Goal: Task Accomplishment & Management: Use online tool/utility

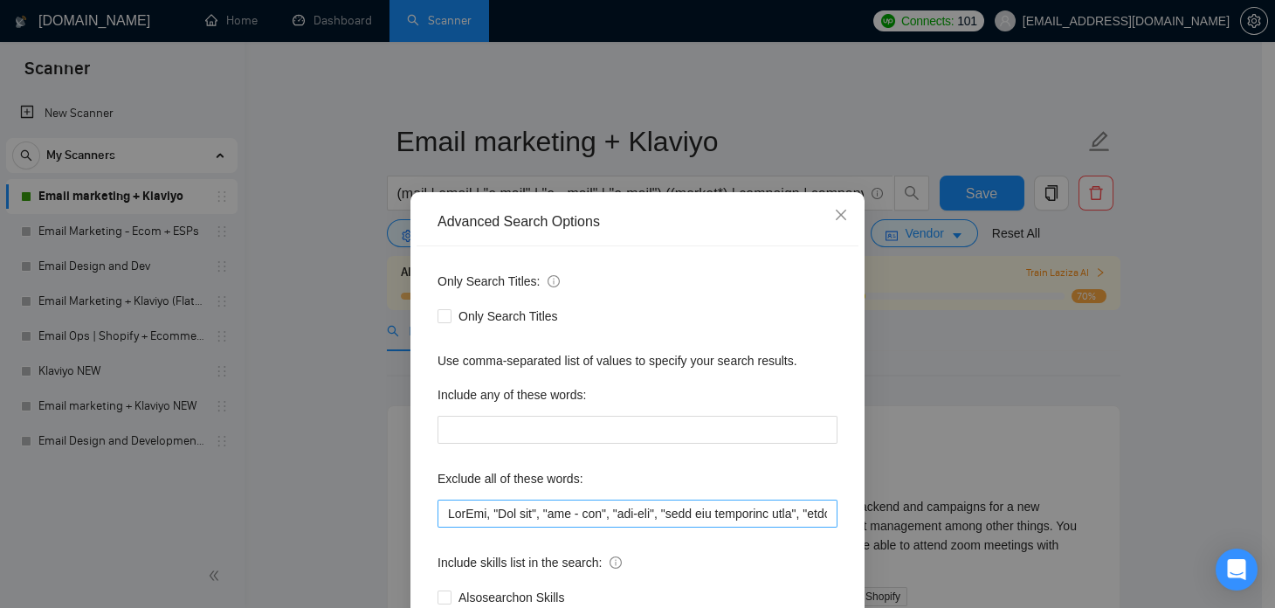
scroll to position [0, 15630]
click at [834, 211] on icon "close" at bounding box center [841, 215] width 14 height 14
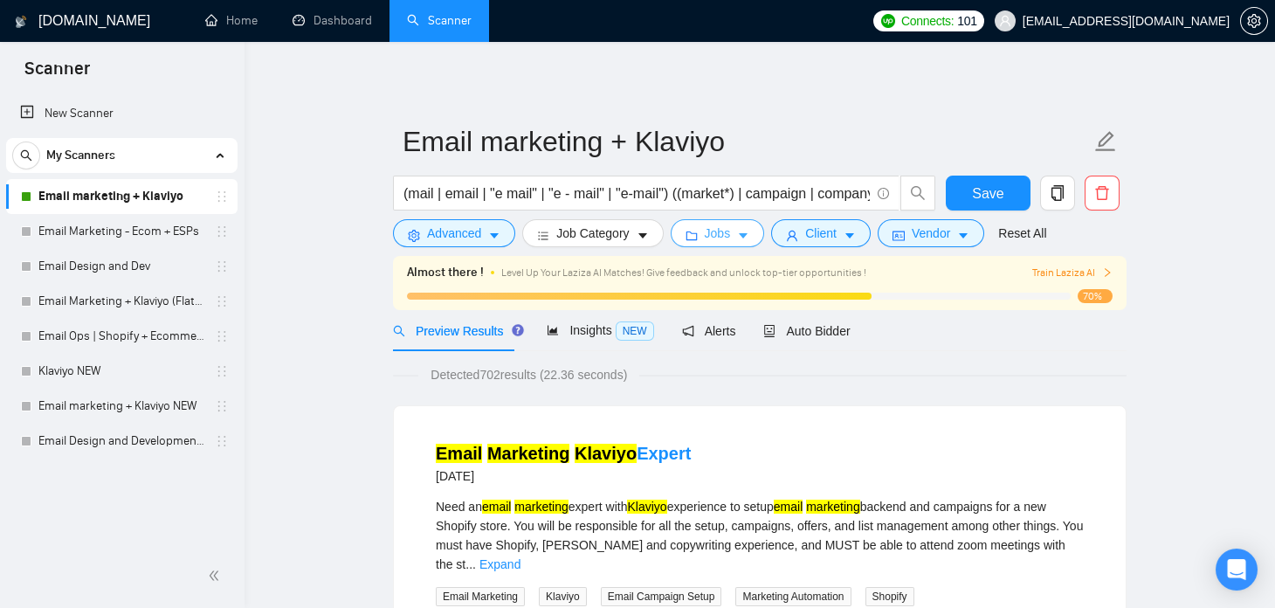
click at [710, 235] on span "Jobs" at bounding box center [718, 233] width 26 height 19
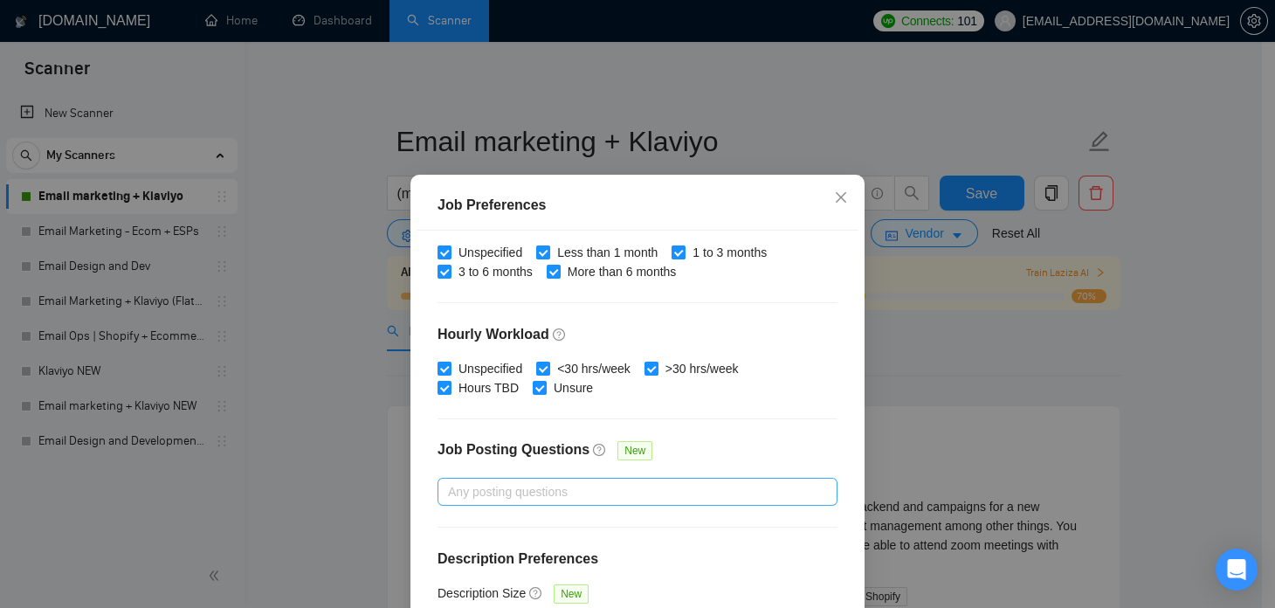
scroll to position [124, 0]
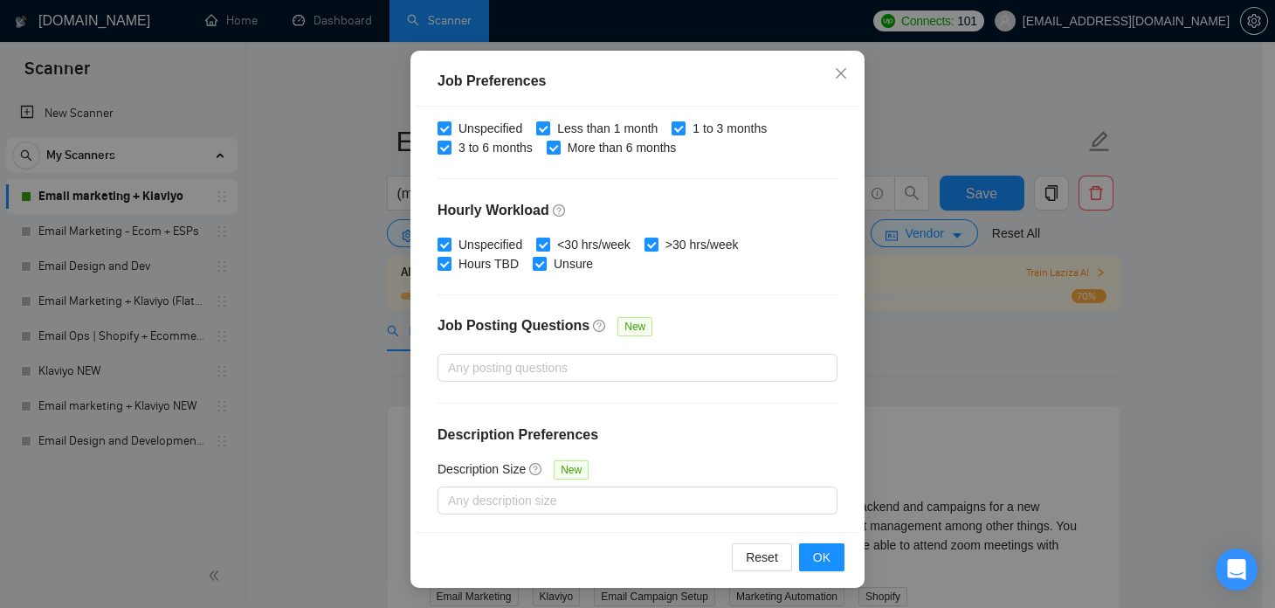
click at [905, 393] on div "Job Preferences Budget Project Type All Fixed Price Hourly Rate Fixed Price Bud…" at bounding box center [637, 304] width 1275 height 608
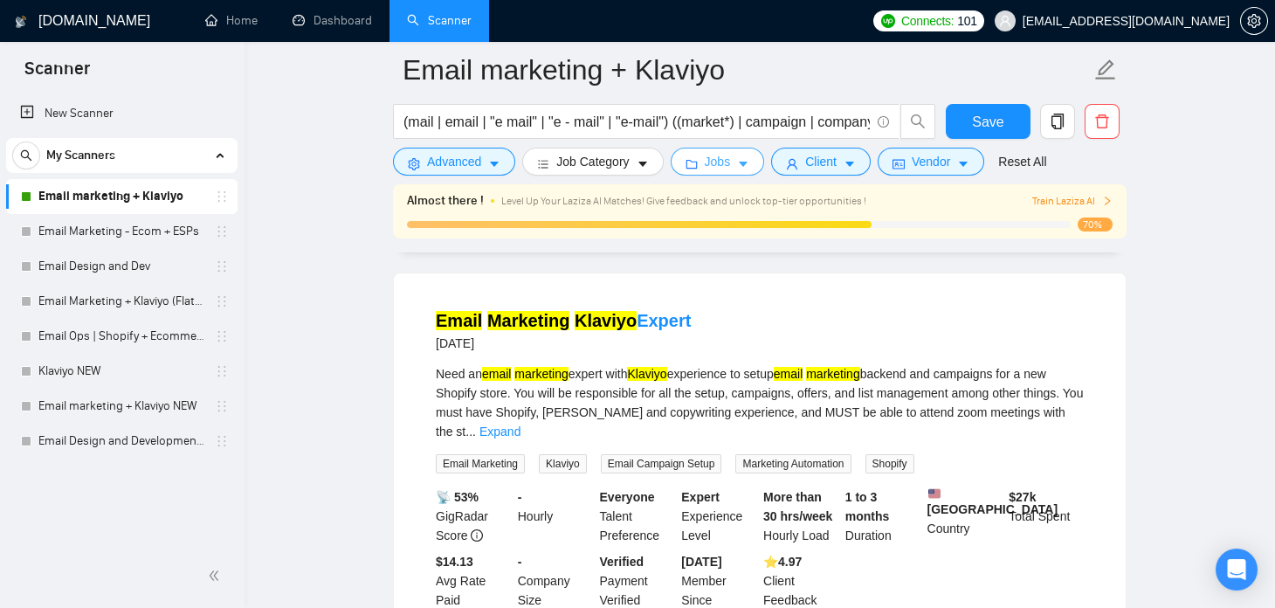
scroll to position [147, 0]
click at [128, 231] on link "Email Marketing - Ecom + ESPs" at bounding box center [121, 231] width 166 height 35
click at [696, 171] on button "Jobs" at bounding box center [718, 162] width 94 height 28
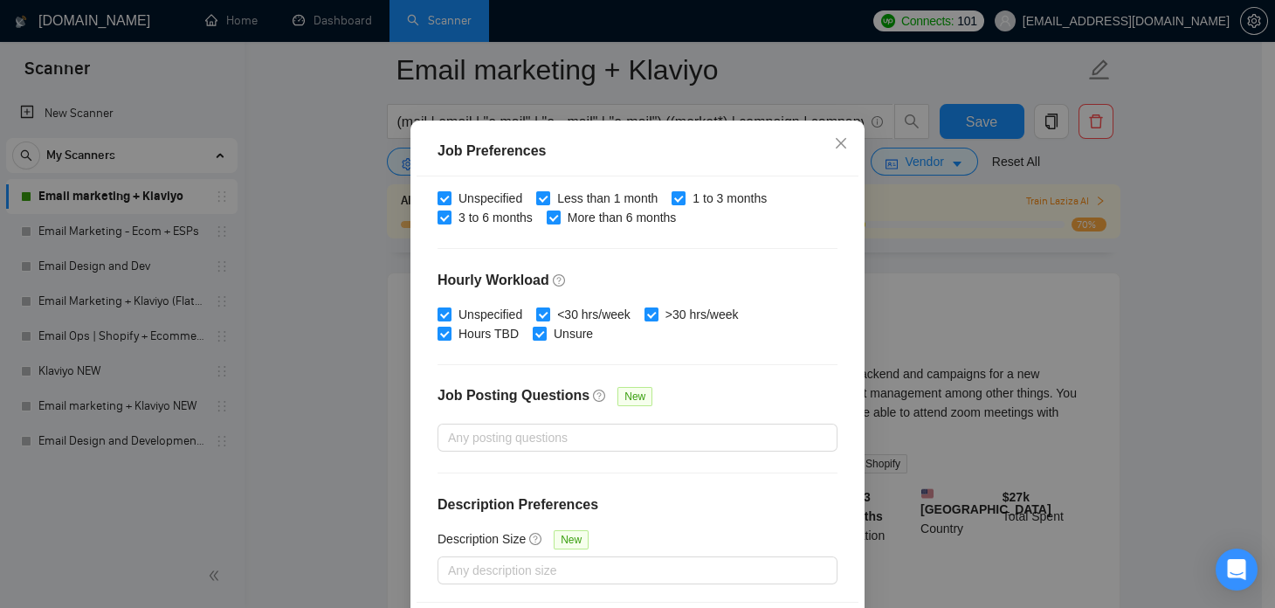
scroll to position [124, 0]
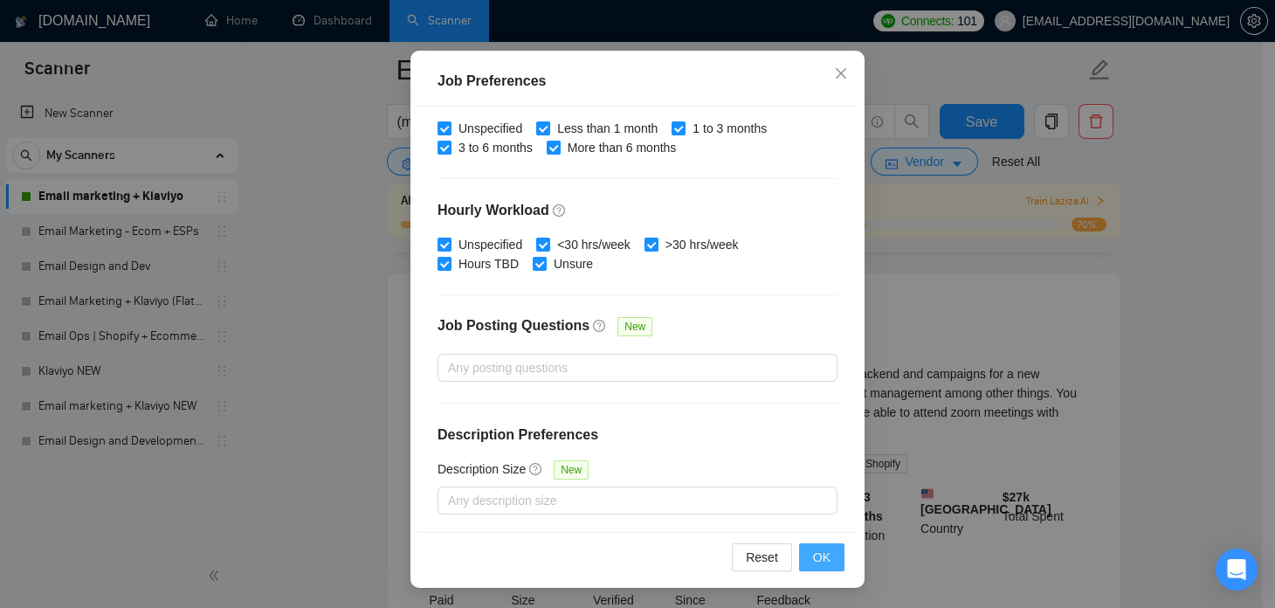
click at [813, 562] on span "OK" at bounding box center [821, 557] width 17 height 19
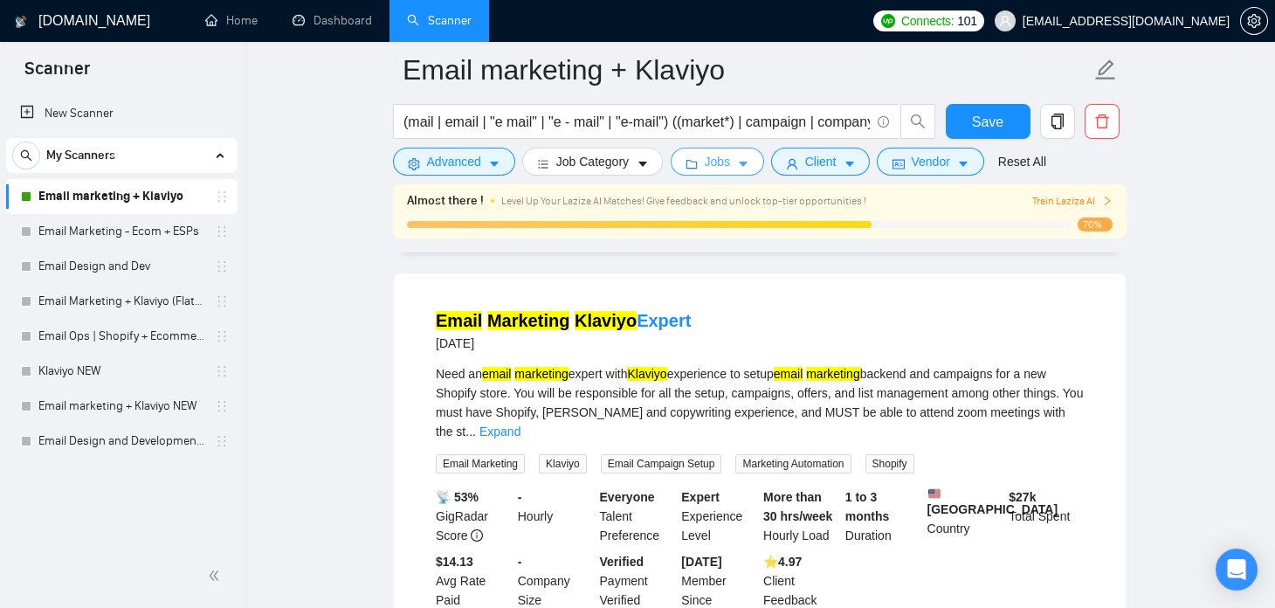
scroll to position [0, 0]
click at [107, 230] on link "Email Marketing - Ecom + ESPs" at bounding box center [121, 231] width 166 height 35
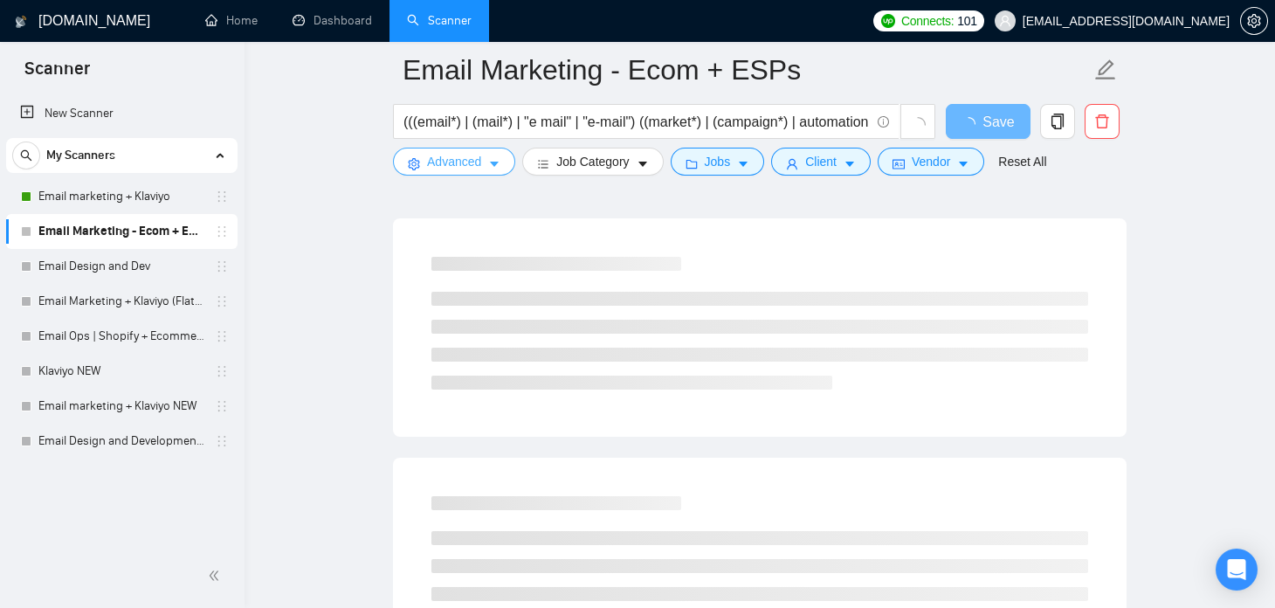
click at [485, 162] on button "Advanced" at bounding box center [454, 162] width 122 height 28
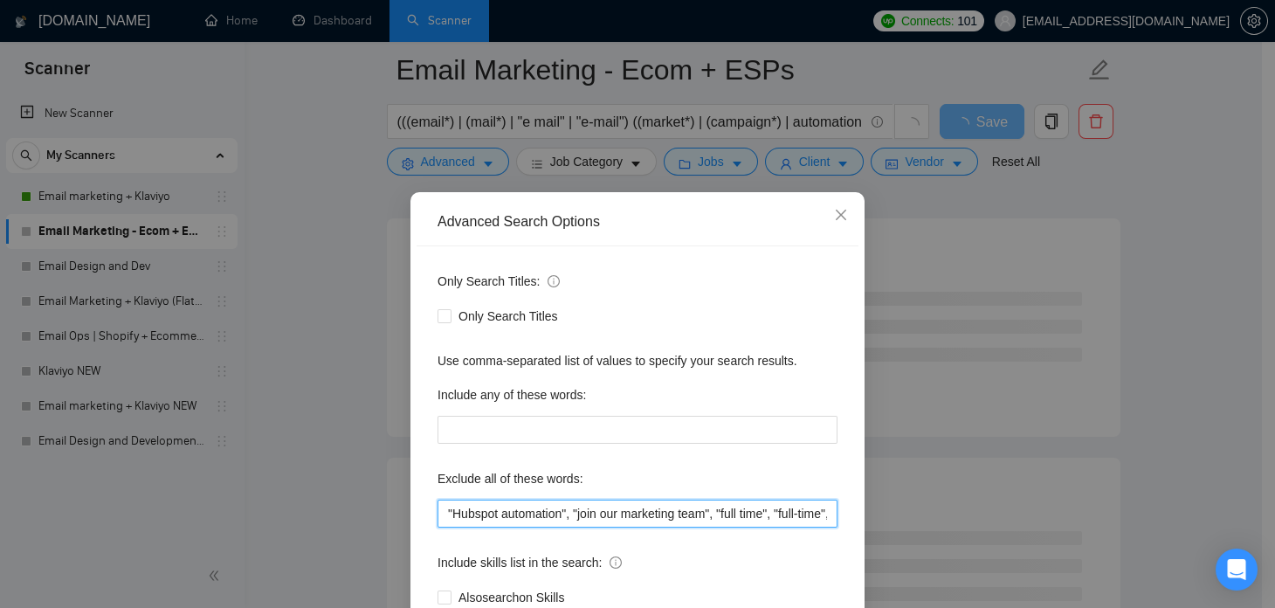
click at [741, 510] on input ""Hubspot automation", "join our marketing team", "full time", "full-time", "ful…" at bounding box center [638, 514] width 400 height 28
click at [820, 515] on input ""Hubspot automation", "join our marketing team", "full time", "full-time", "ful…" at bounding box center [638, 514] width 400 height 28
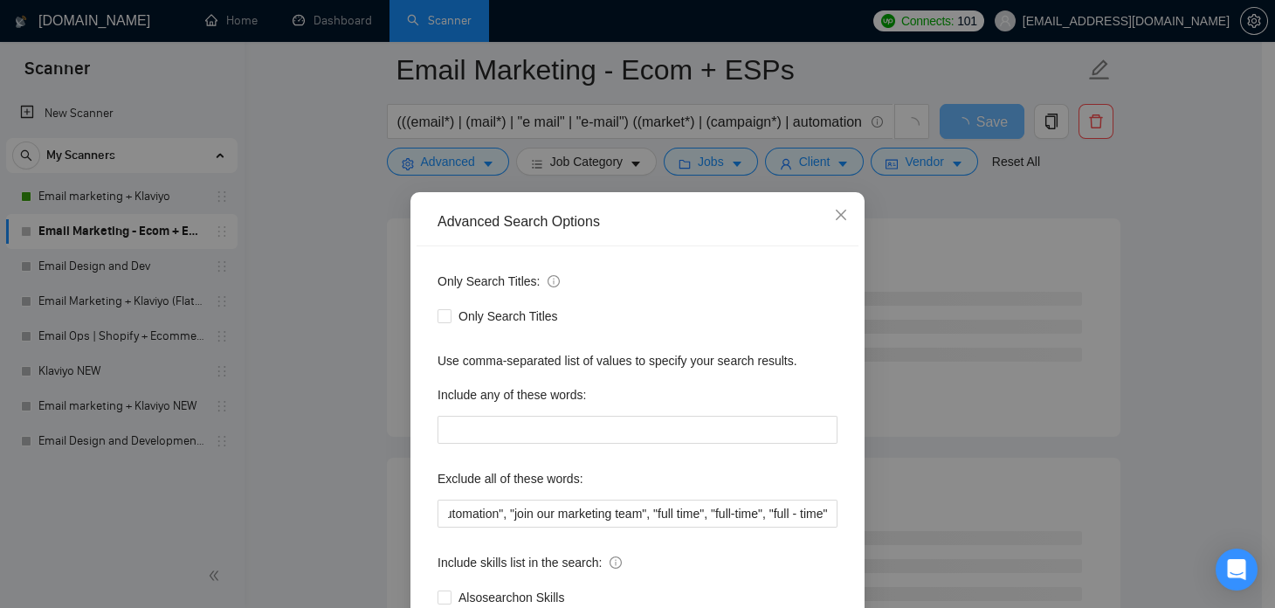
scroll to position [0, 0]
click at [929, 394] on div "Advanced Search Options Only Search Titles: Only Search Titles Use comma-separa…" at bounding box center [637, 304] width 1275 height 608
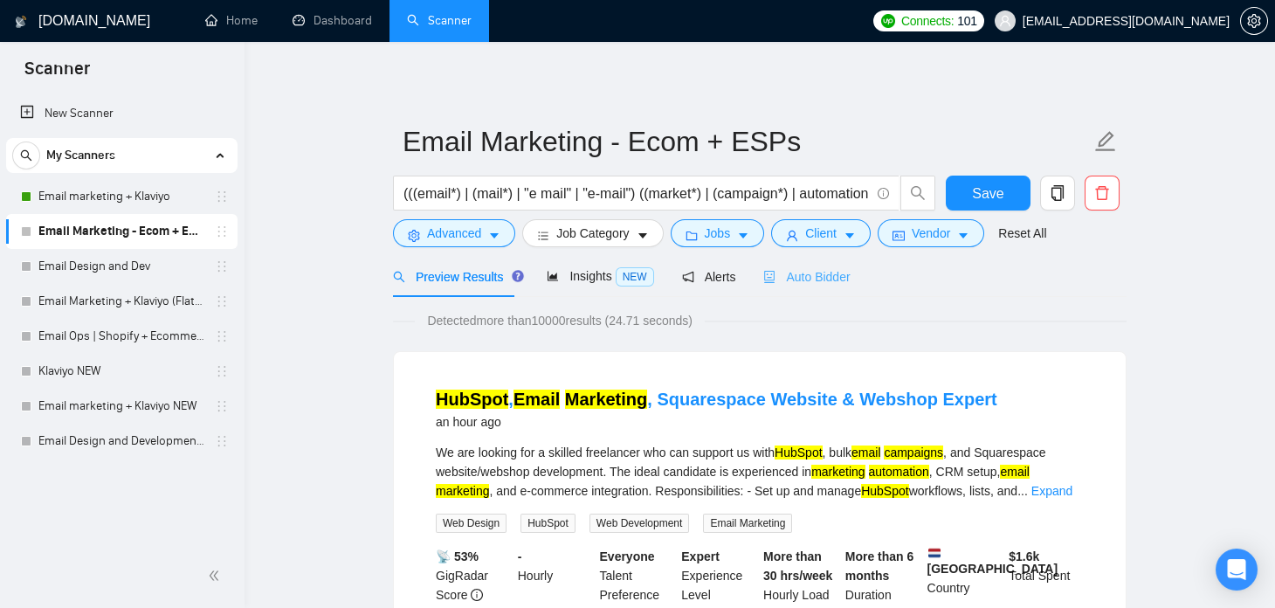
click at [785, 287] on div "Auto Bidder" at bounding box center [806, 276] width 86 height 41
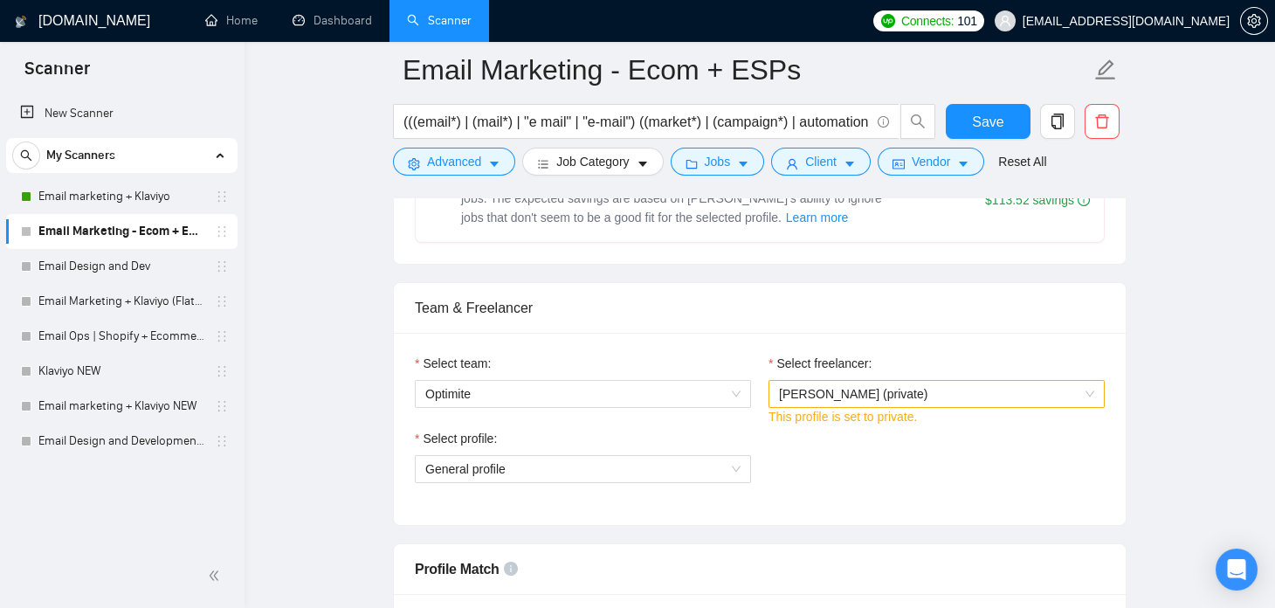
scroll to position [792, 0]
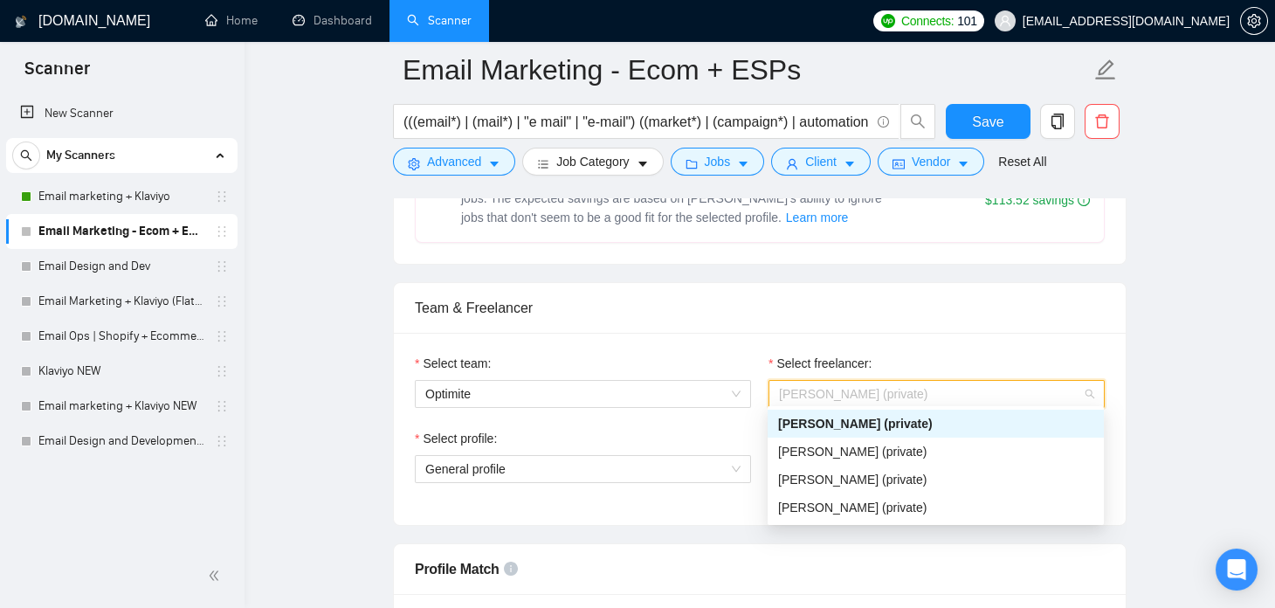
click at [960, 392] on span "[PERSON_NAME] (private)" at bounding box center [936, 394] width 315 height 26
click at [625, 500] on div "Select team: Optimite Select freelancer: 1128523026448334848 Sushant Yadav (pri…" at bounding box center [760, 429] width 732 height 192
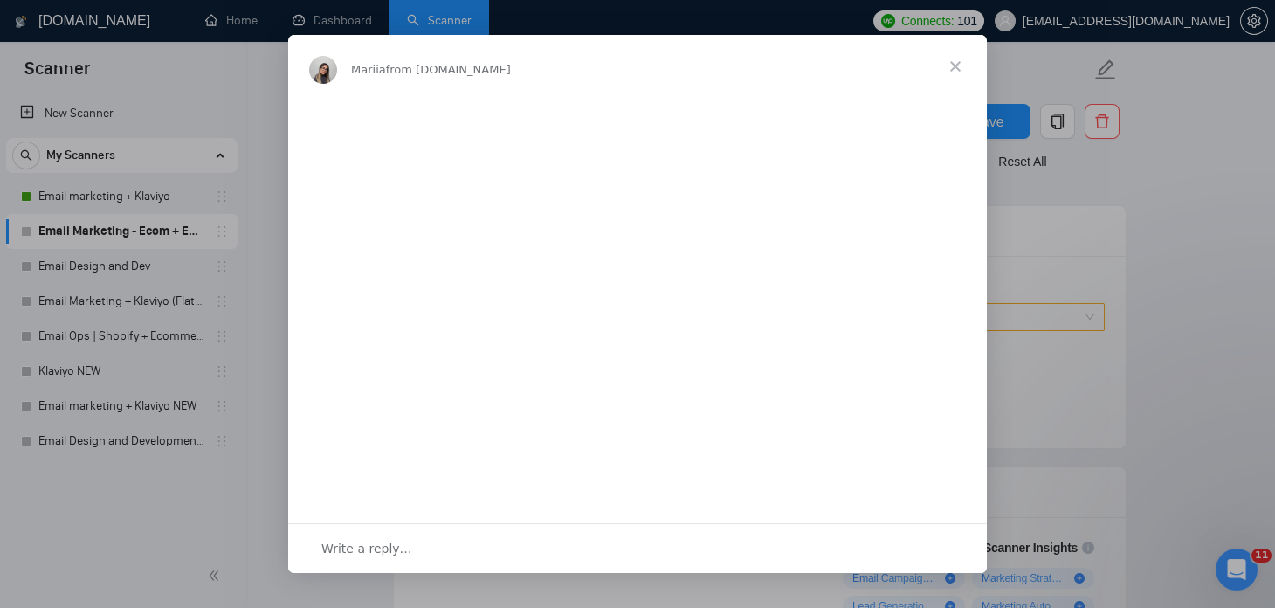
click at [954, 70] on span "Close" at bounding box center [955, 66] width 63 height 63
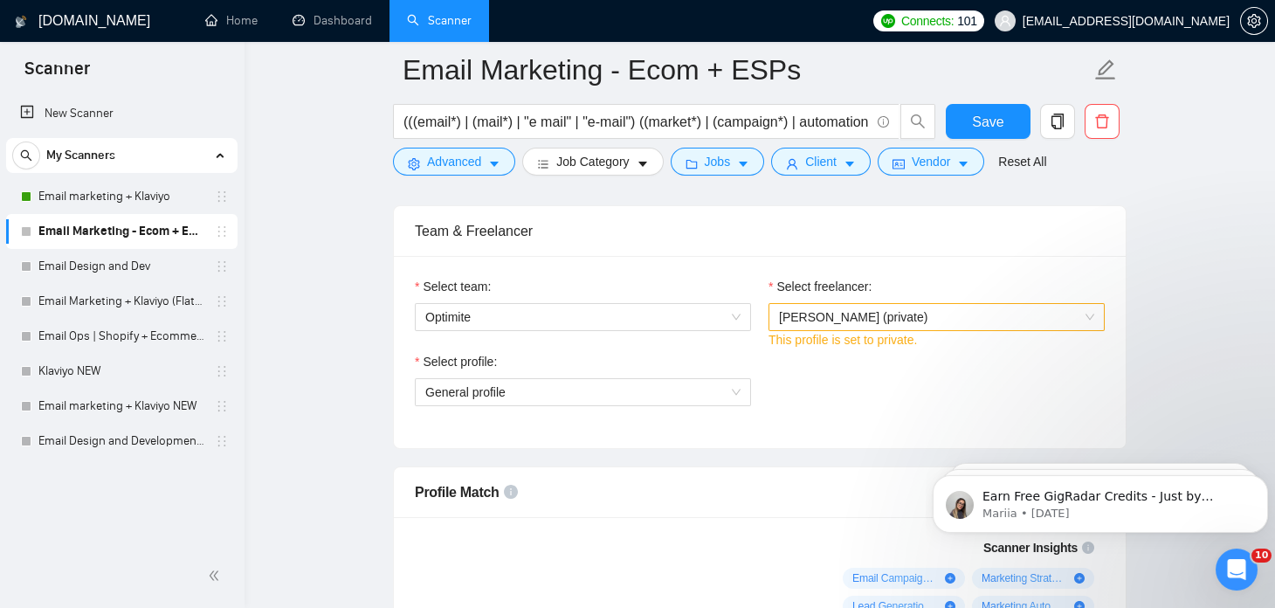
click at [916, 306] on span "[PERSON_NAME] (private)" at bounding box center [936, 317] width 315 height 26
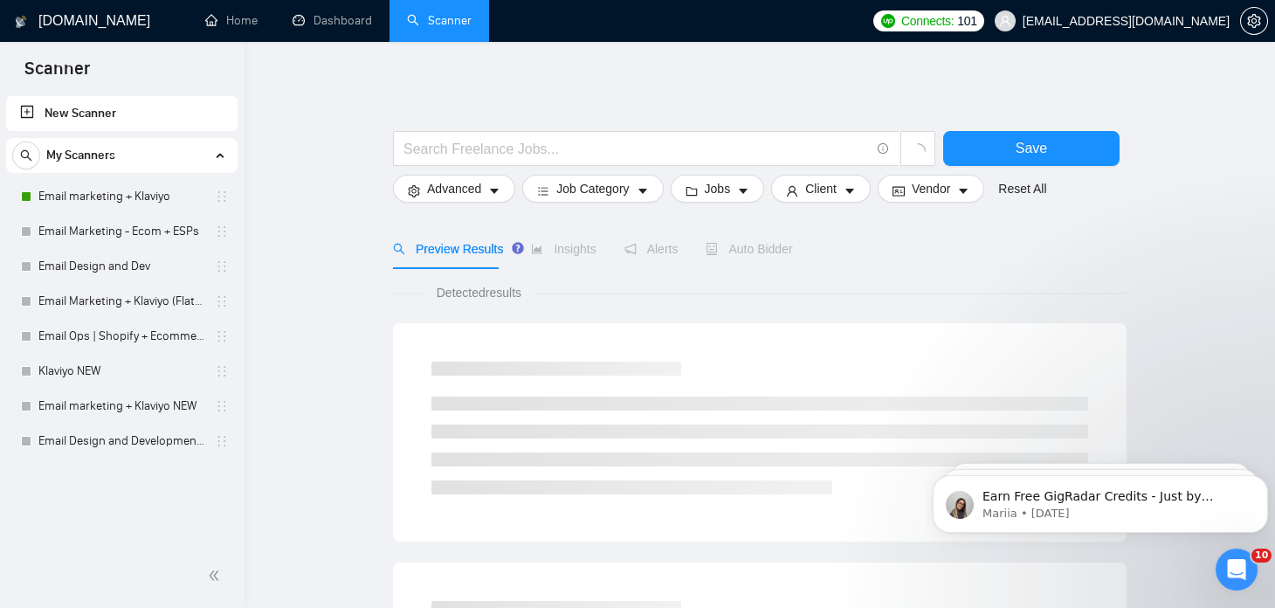
click at [131, 227] on link "Email Marketing - Ecom + ESPs" at bounding box center [121, 231] width 166 height 35
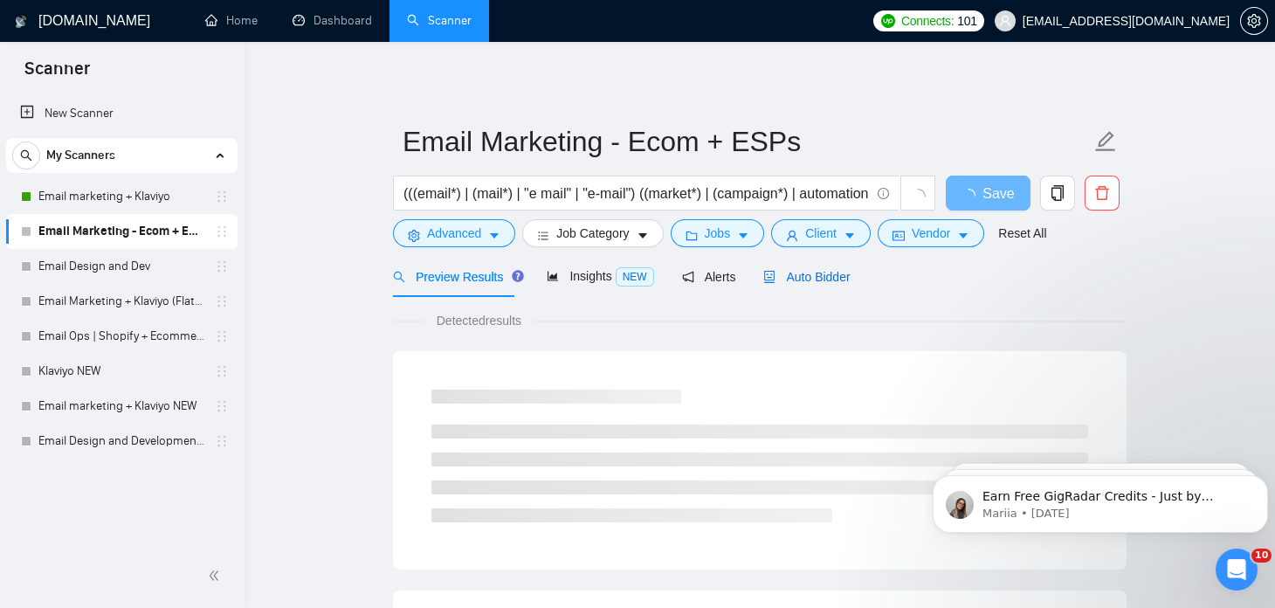
click at [782, 272] on span "Auto Bidder" at bounding box center [806, 277] width 86 height 14
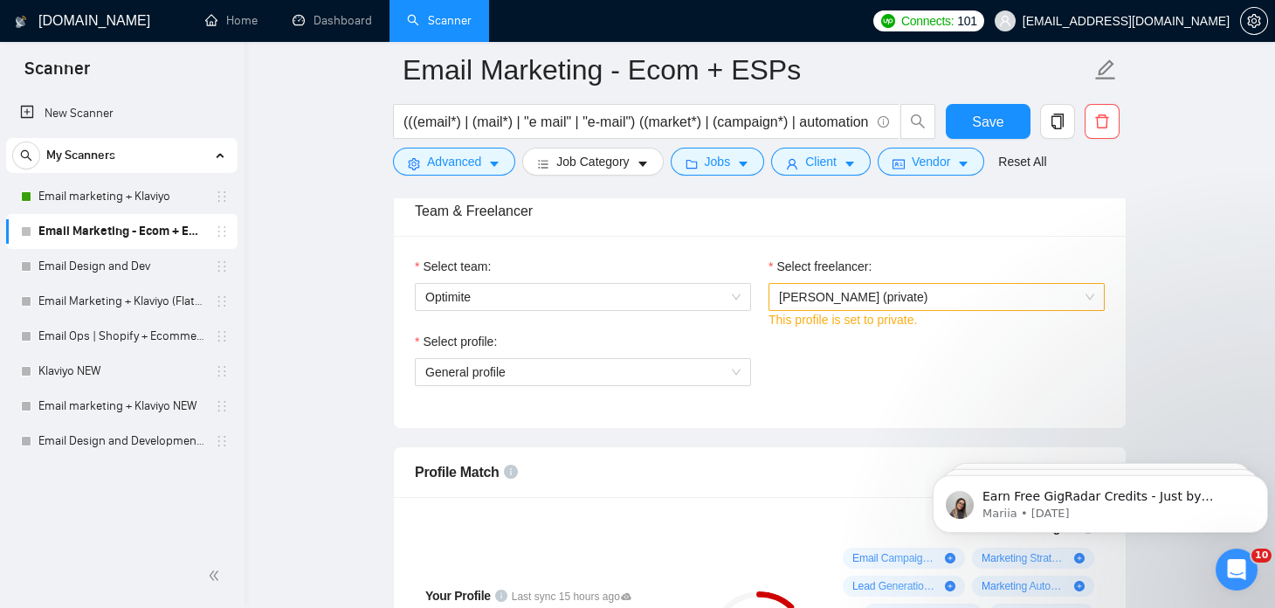
scroll to position [892, 0]
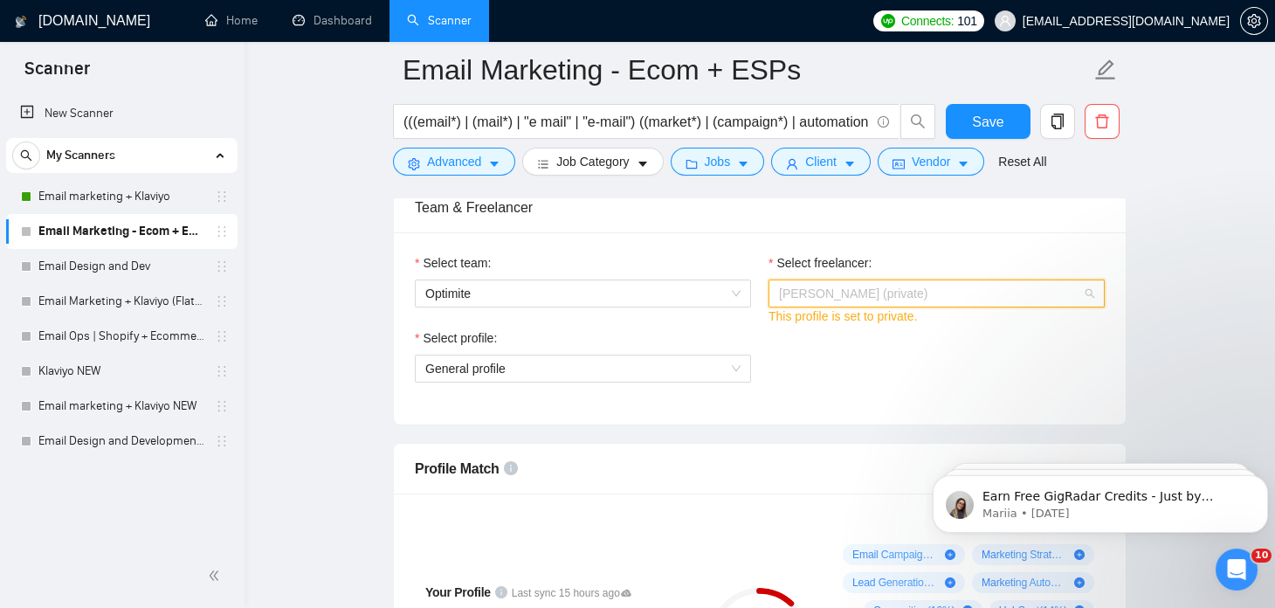
click at [909, 292] on span "[PERSON_NAME] (private)" at bounding box center [936, 293] width 315 height 26
click at [124, 187] on link "Email marketing + Klaviyo" at bounding box center [121, 196] width 166 height 35
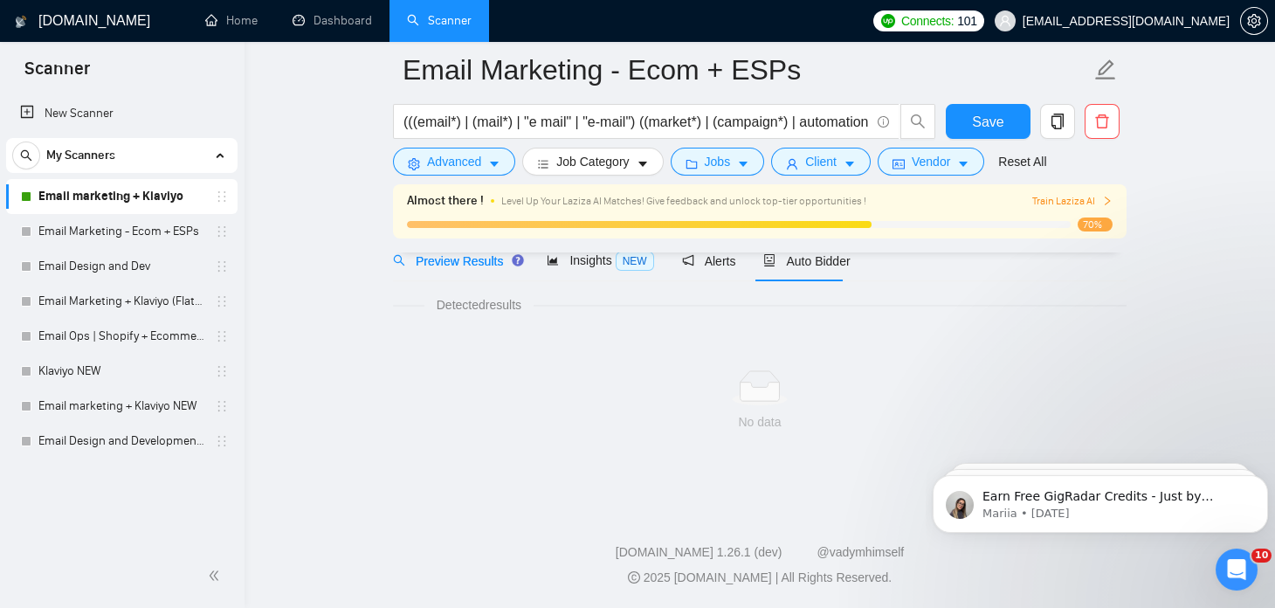
scroll to position [29, 0]
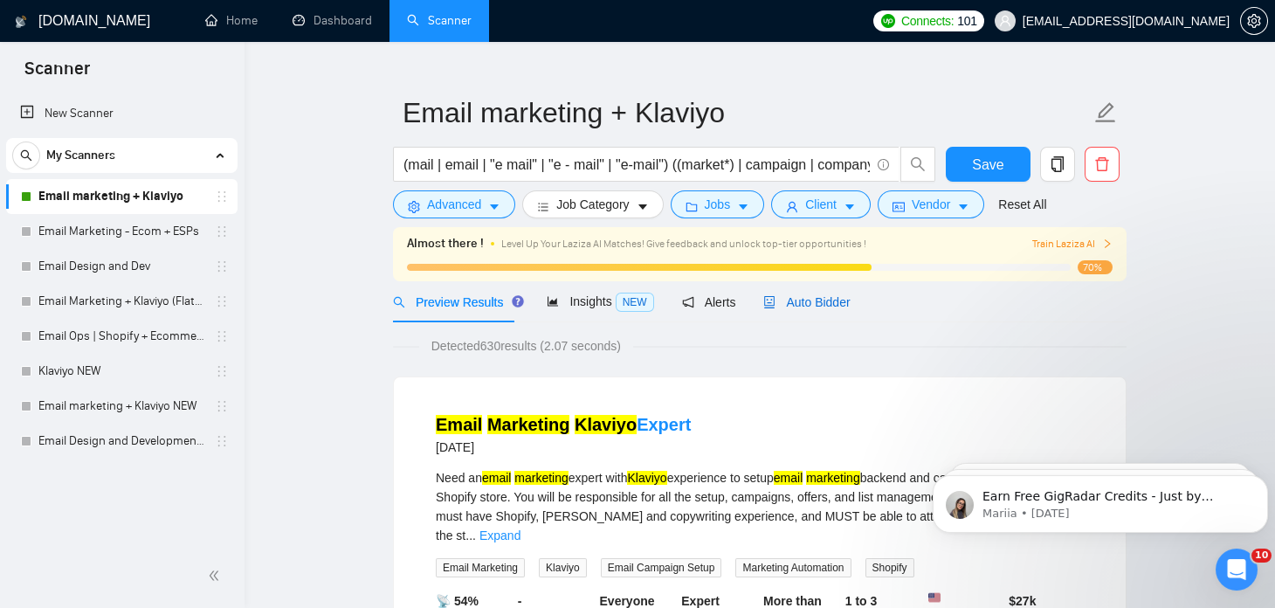
click at [794, 311] on div "Auto Bidder" at bounding box center [806, 302] width 86 height 19
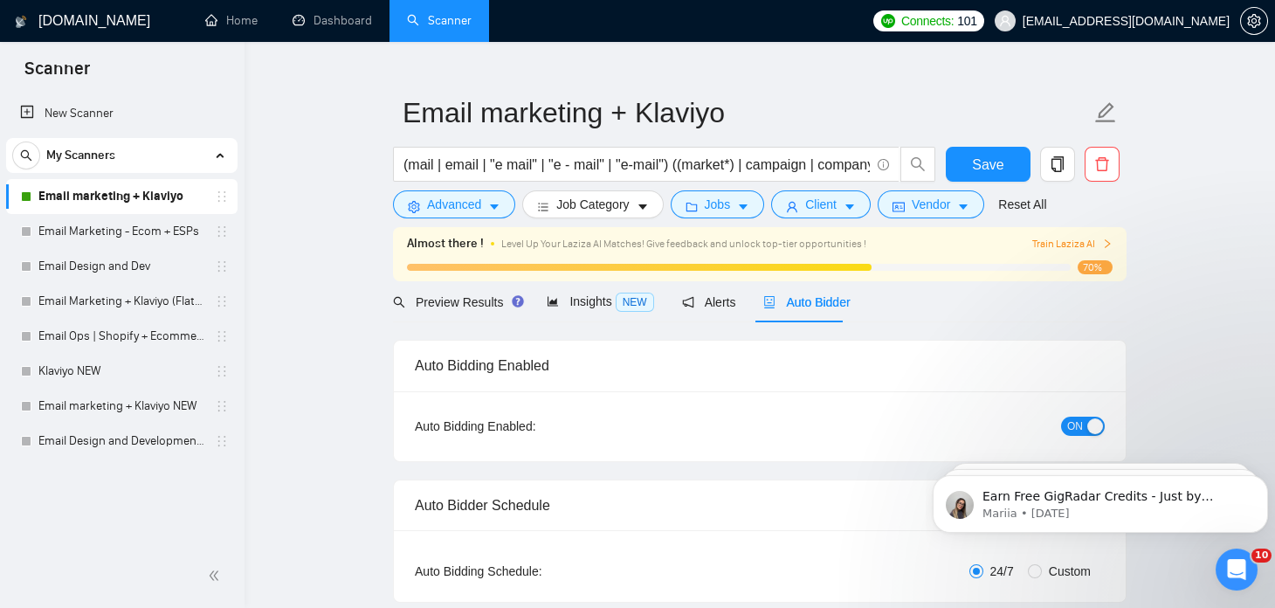
checkbox input "true"
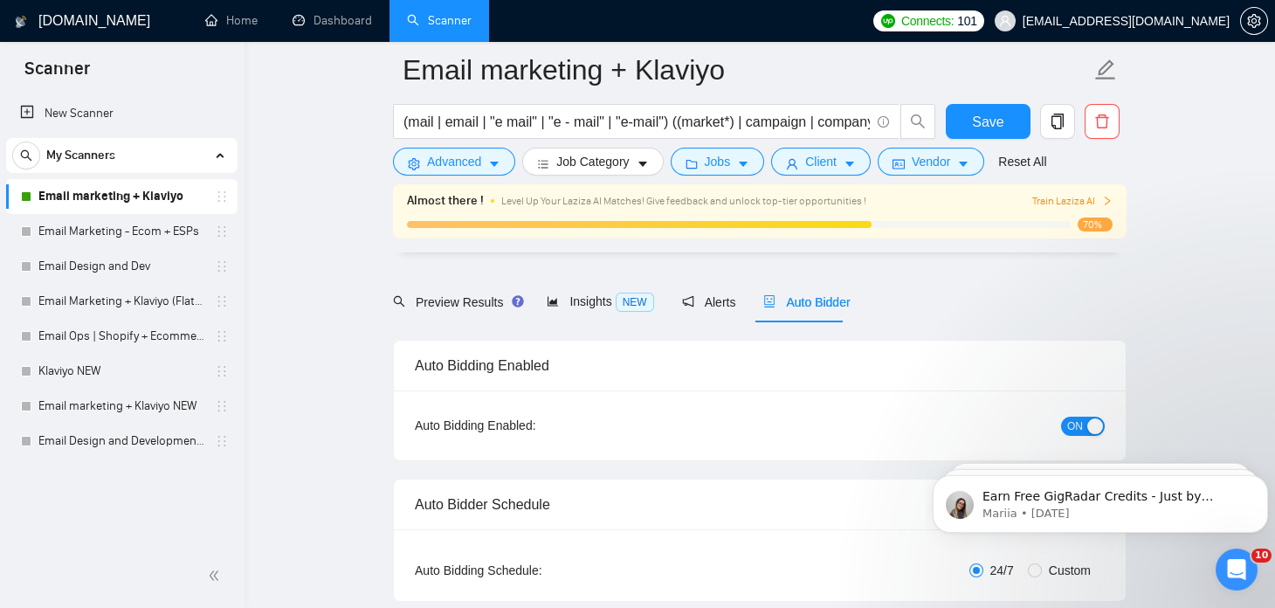
scroll to position [910, 0]
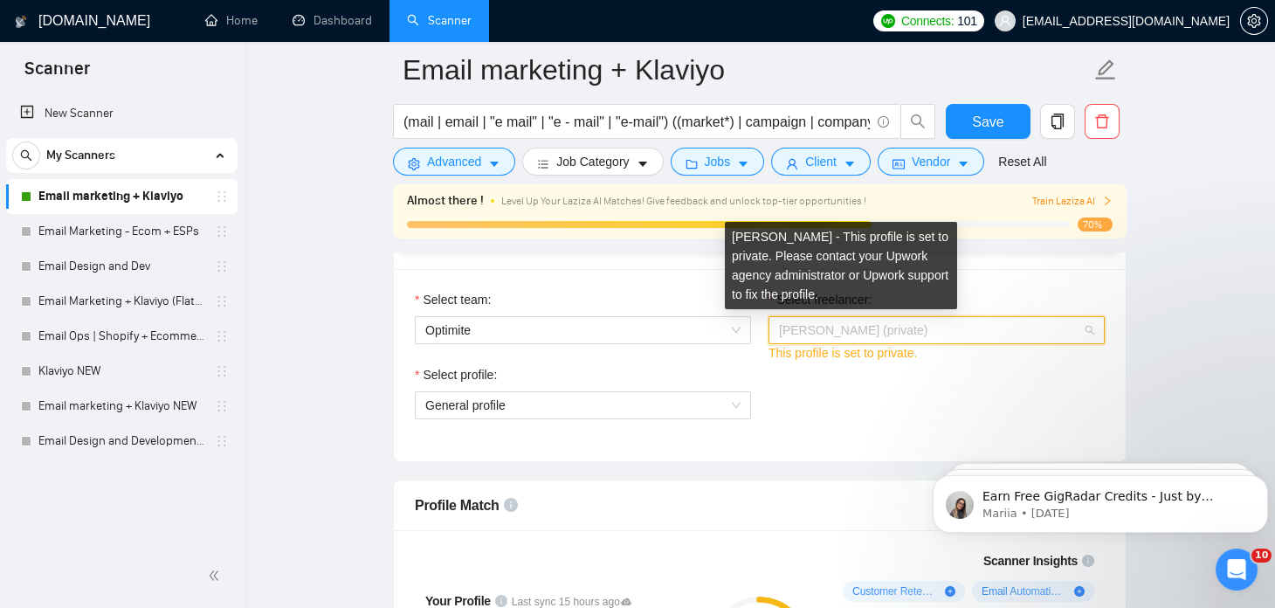
click at [817, 326] on span "[PERSON_NAME] (private)" at bounding box center [853, 330] width 148 height 14
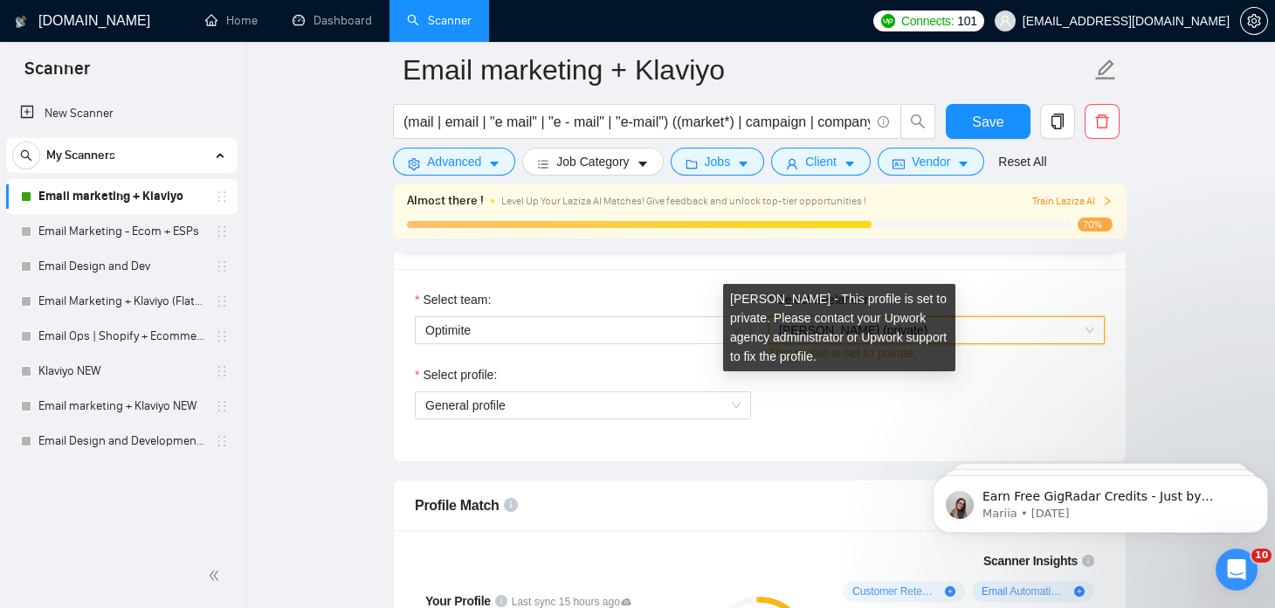
click at [796, 358] on div "Nishant Yadav - This profile is set to private. Please contact your Upwork agen…" at bounding box center [839, 327] width 232 height 87
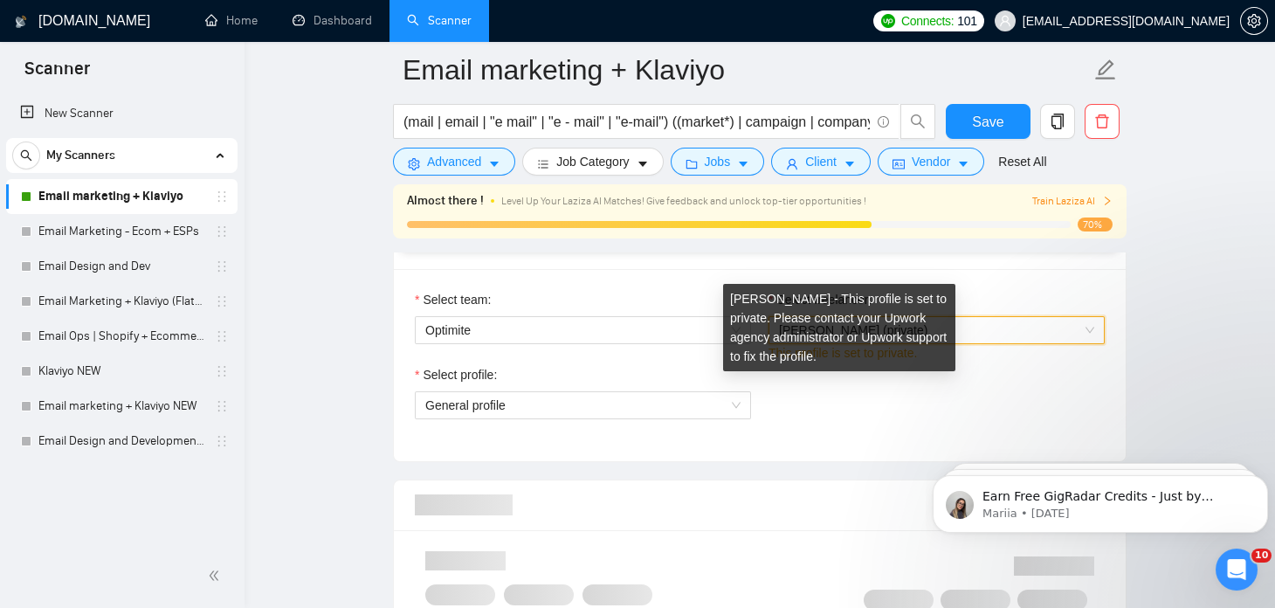
click at [985, 392] on div "Select profile: General profile" at bounding box center [759, 402] width 707 height 75
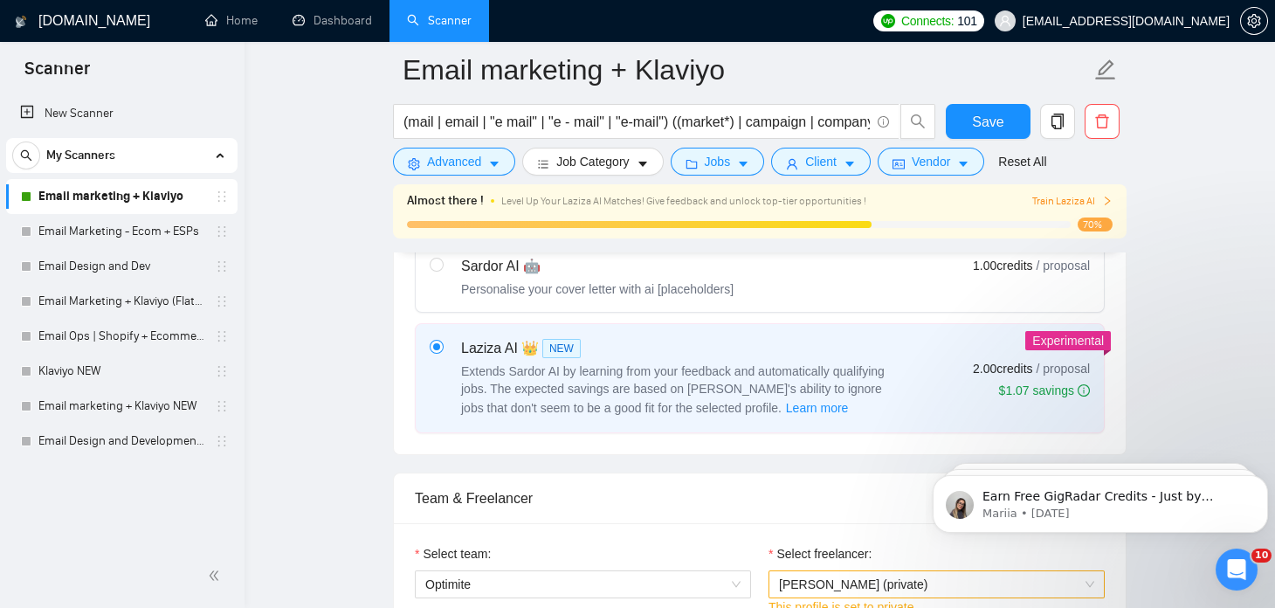
scroll to position [639, 0]
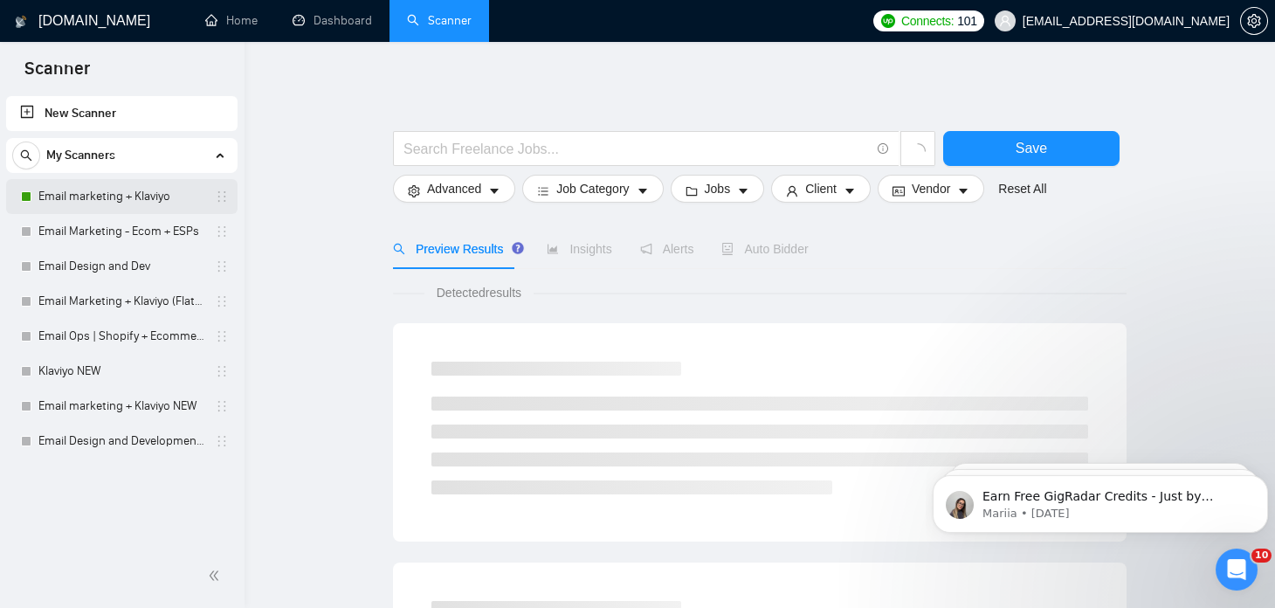
click at [120, 196] on link "Email marketing + Klaviyo" at bounding box center [121, 196] width 166 height 35
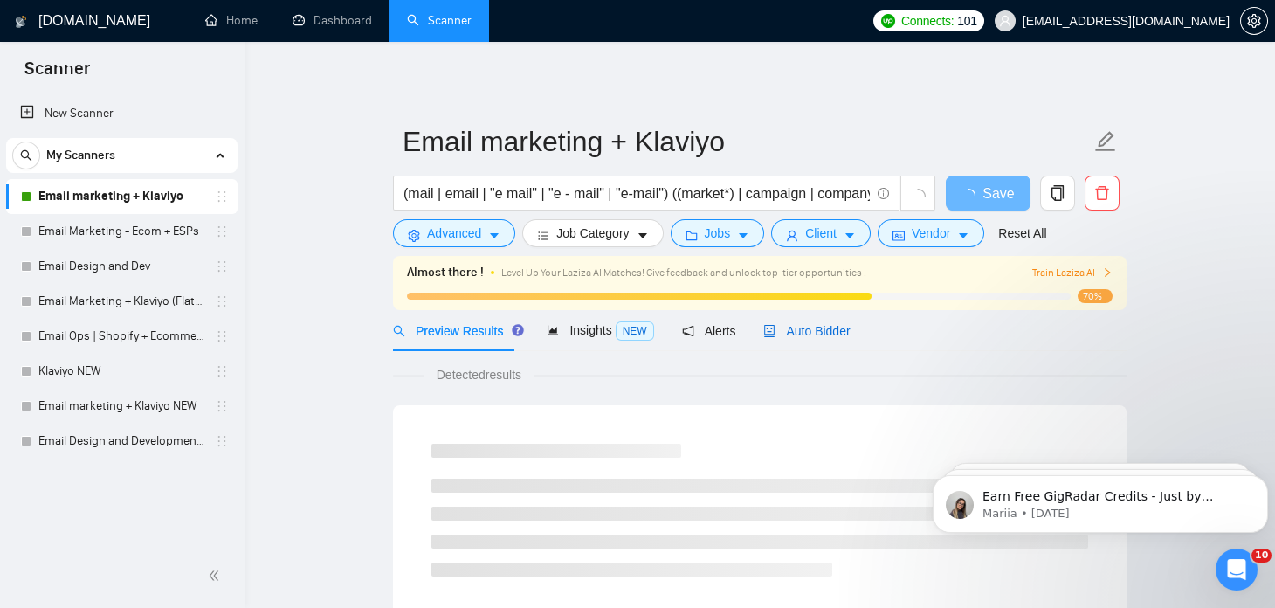
click at [803, 330] on span "Auto Bidder" at bounding box center [806, 331] width 86 height 14
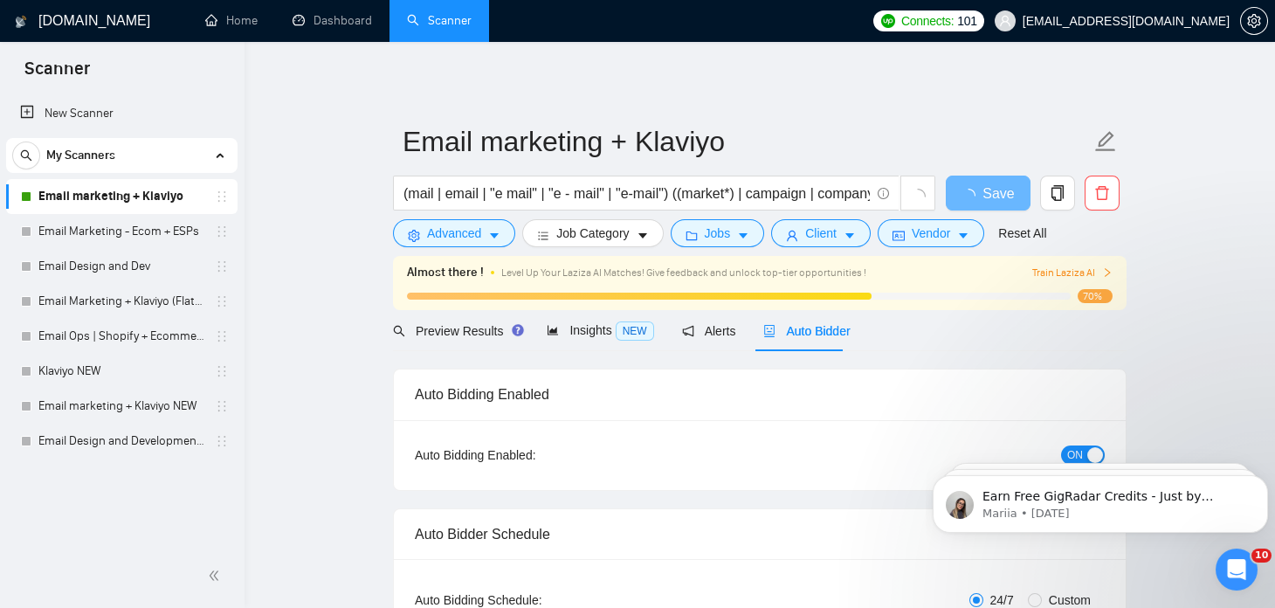
checkbox input "true"
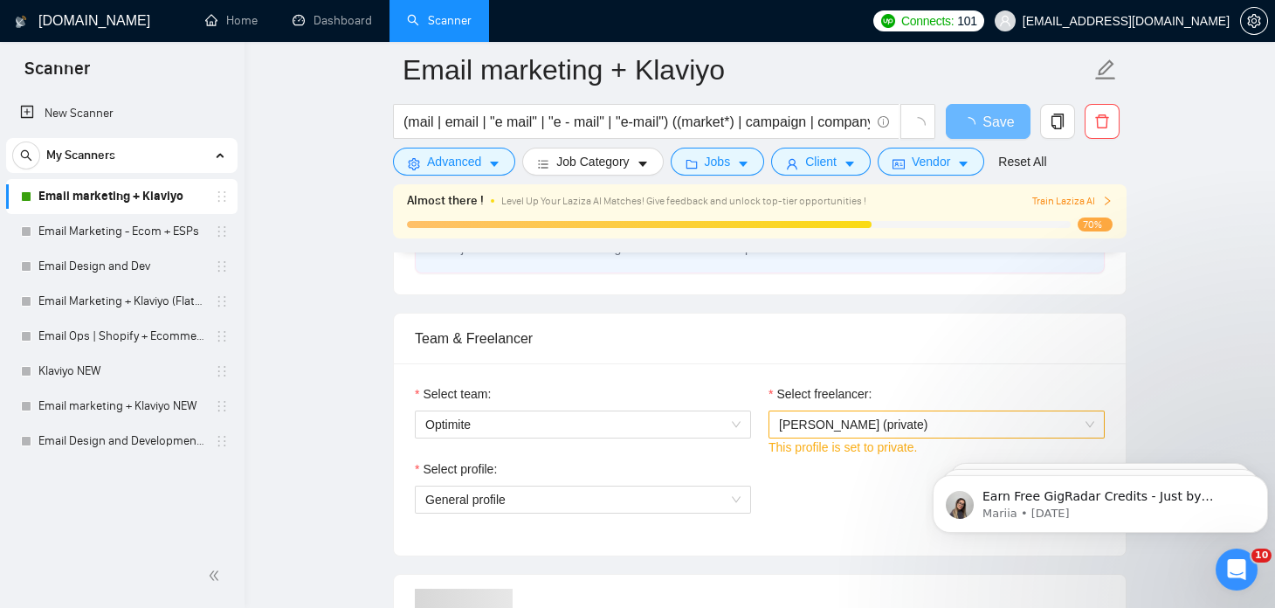
scroll to position [864, 0]
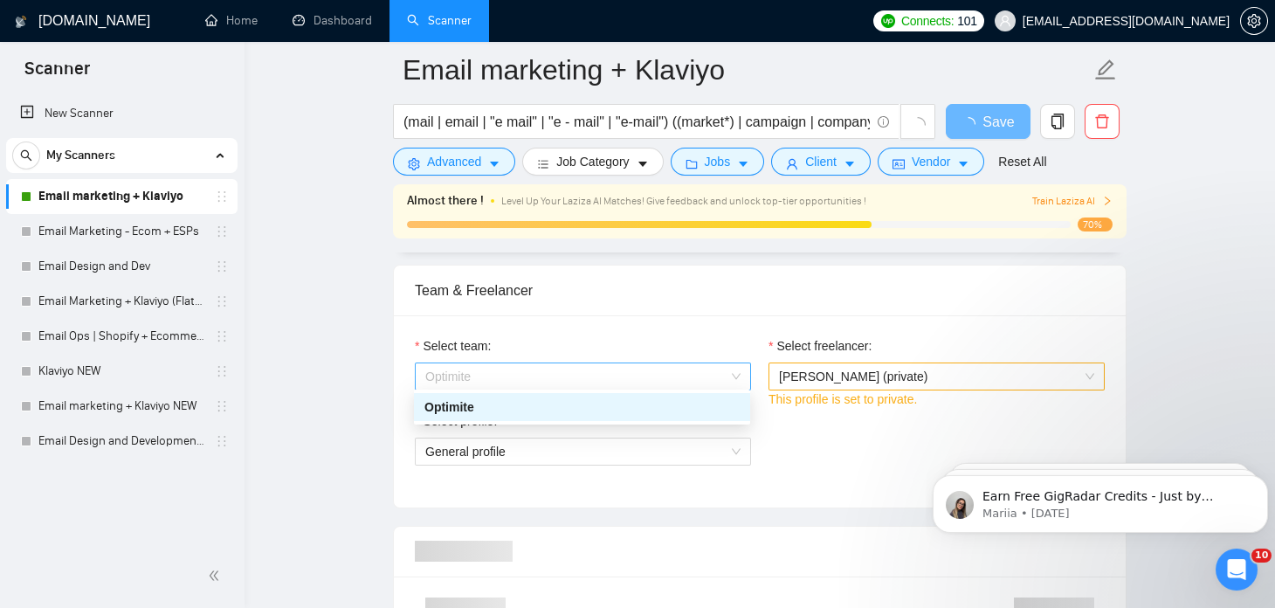
click at [727, 368] on span "Optimite" at bounding box center [582, 376] width 315 height 26
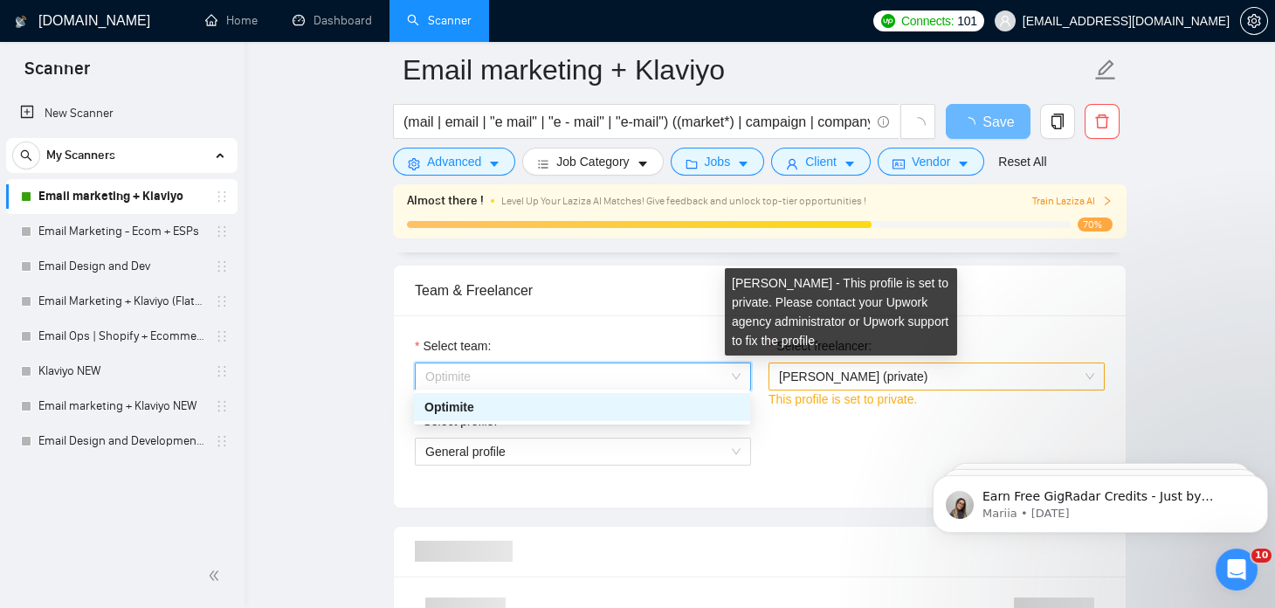
click at [817, 369] on span "[PERSON_NAME] (private)" at bounding box center [853, 376] width 148 height 14
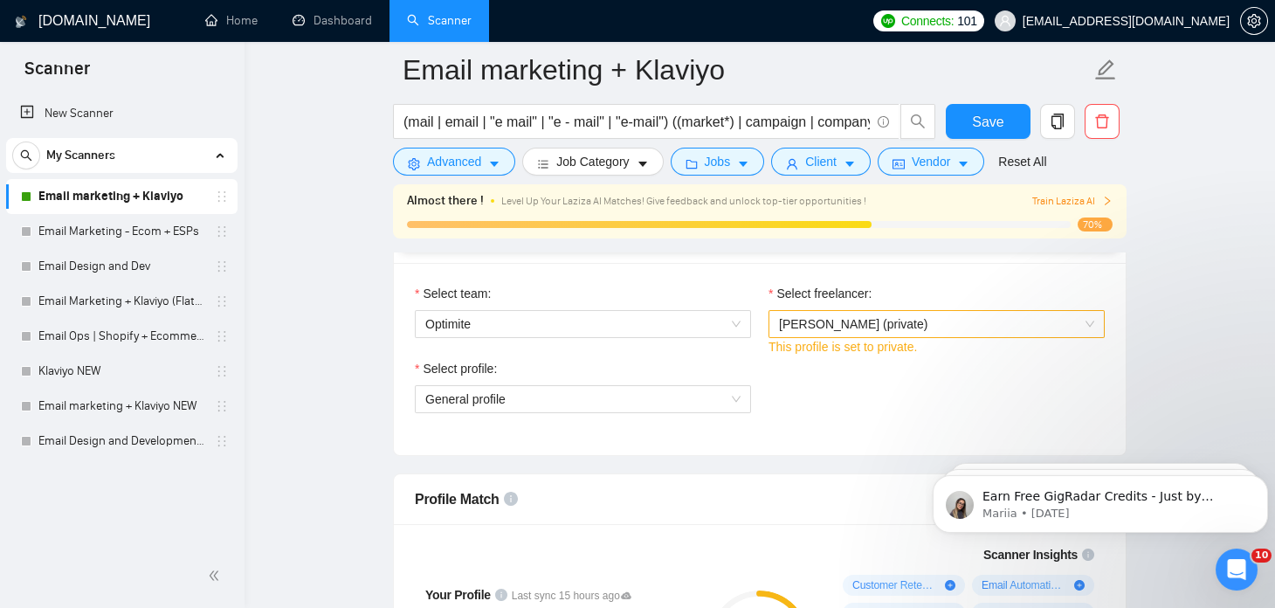
scroll to position [914, 0]
click at [909, 320] on span "[PERSON_NAME] (private)" at bounding box center [936, 326] width 315 height 26
